Goal: Use online tool/utility: Utilize a website feature to perform a specific function

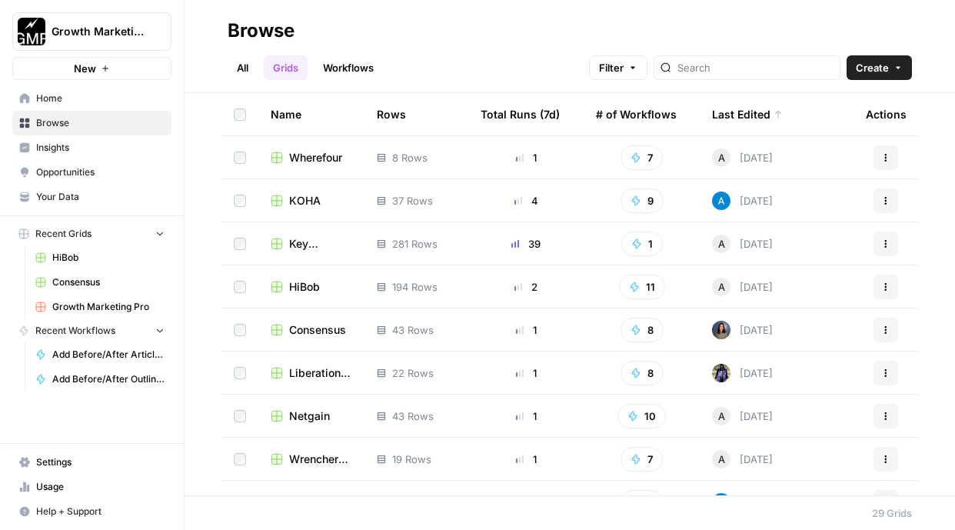
click at [328, 328] on span "Consensus" at bounding box center [317, 329] width 57 height 15
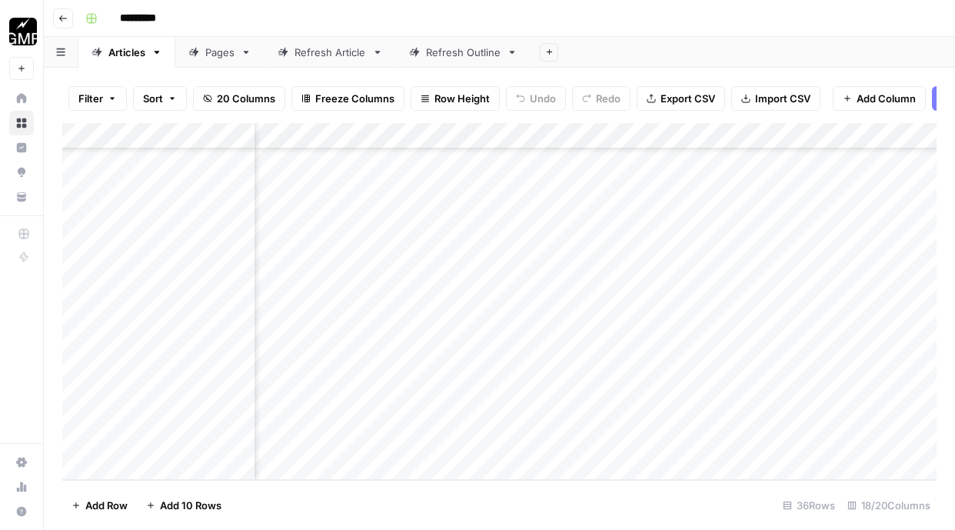
scroll to position [635, 502]
click at [431, 440] on div "Add Column" at bounding box center [499, 301] width 875 height 357
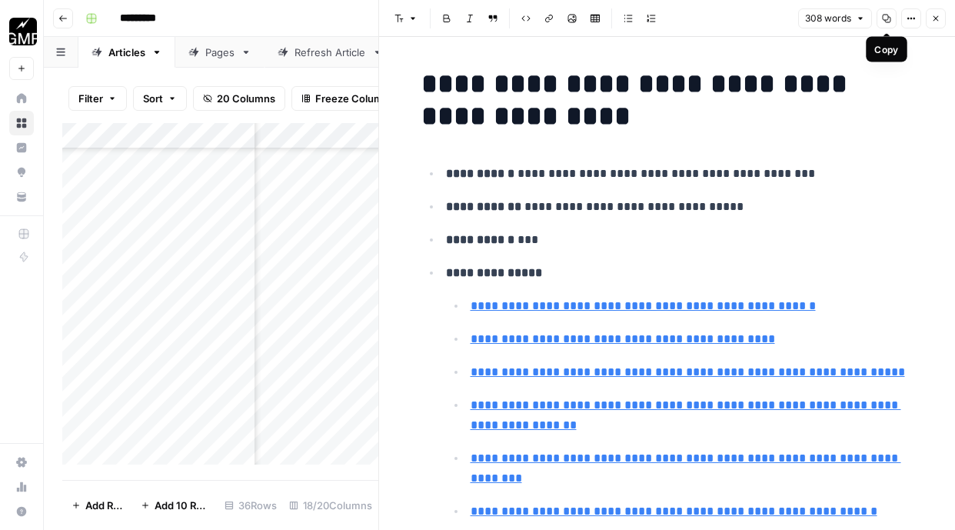
click at [887, 18] on icon "button" at bounding box center [886, 18] width 9 height 9
